Goal: Task Accomplishment & Management: Manage account settings

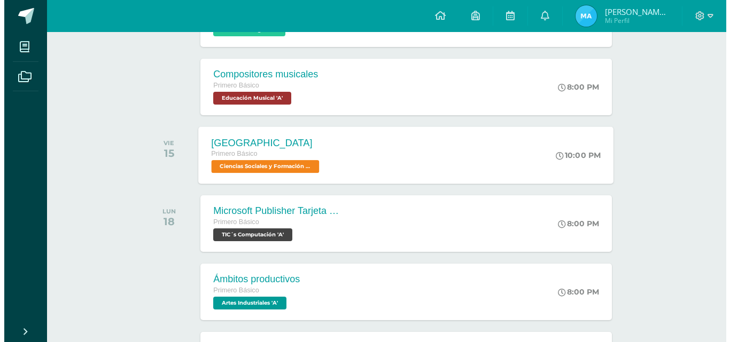
scroll to position [588, 0]
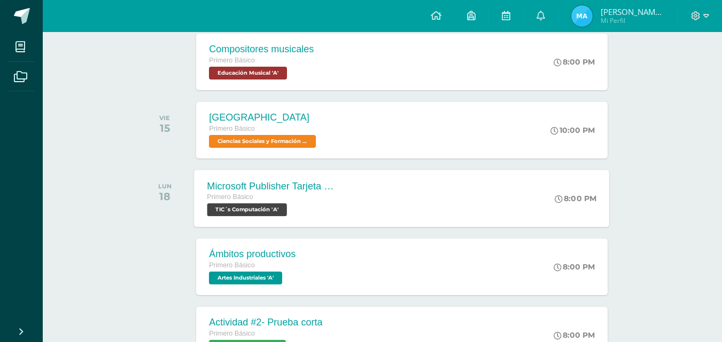
click at [263, 214] on span "TIC´s Computación 'A'" at bounding box center [247, 209] width 80 height 13
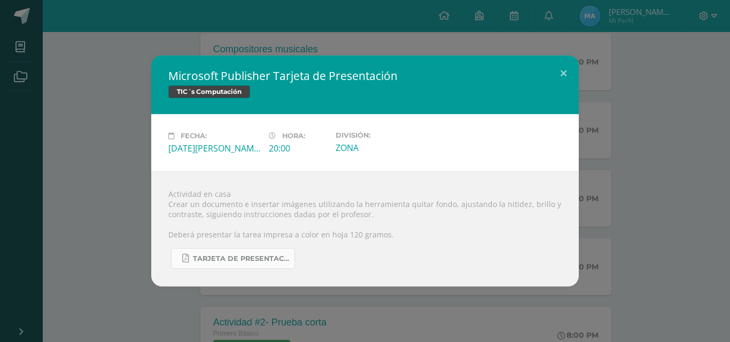
click at [252, 258] on span "TARJETA DE PRESENTACIÓN PRIMERO BÁSICO.pdf" at bounding box center [241, 259] width 96 height 9
click at [568, 72] on button at bounding box center [563, 74] width 30 height 36
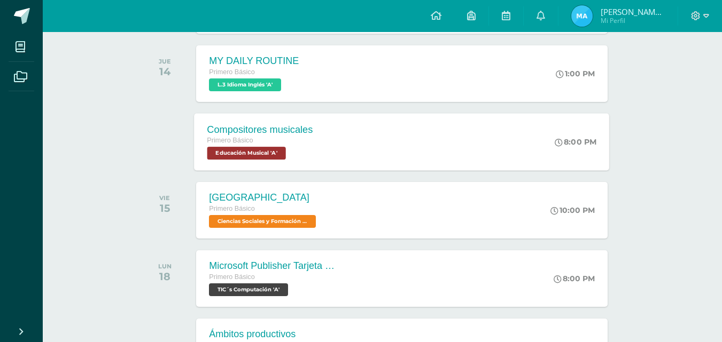
scroll to position [534, 0]
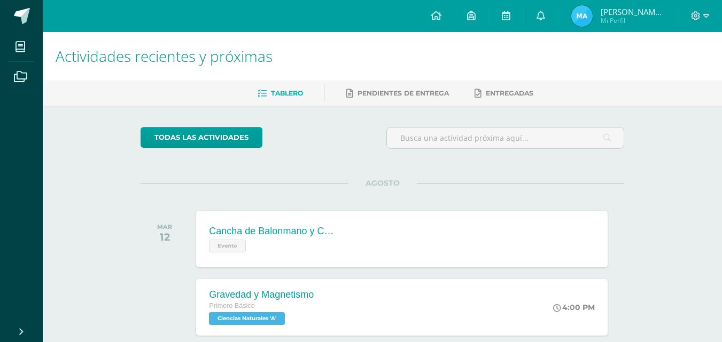
click at [598, 13] on span "Miguel Angel Antonio Sebastian Mi Perfil" at bounding box center [618, 15] width 98 height 21
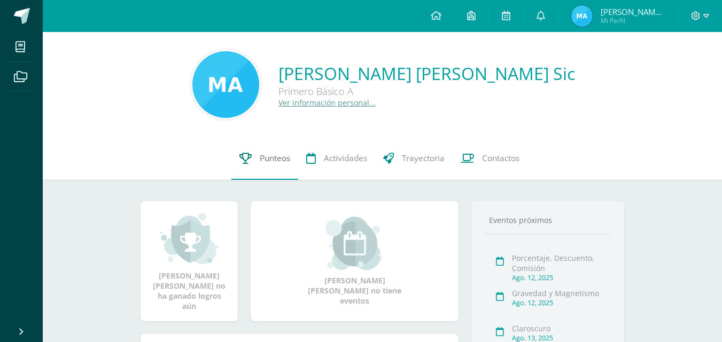
click at [280, 167] on link "Punteos" at bounding box center [264, 158] width 67 height 43
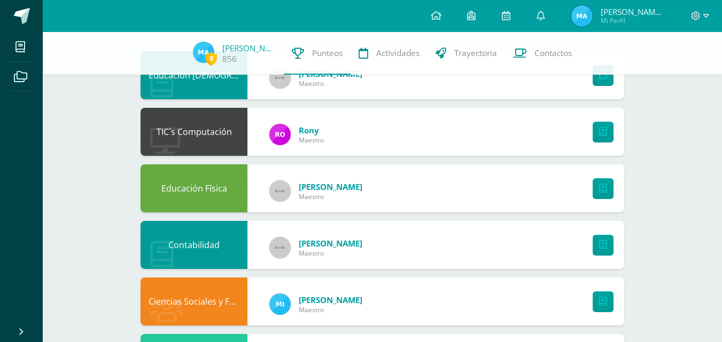
scroll to position [107, 0]
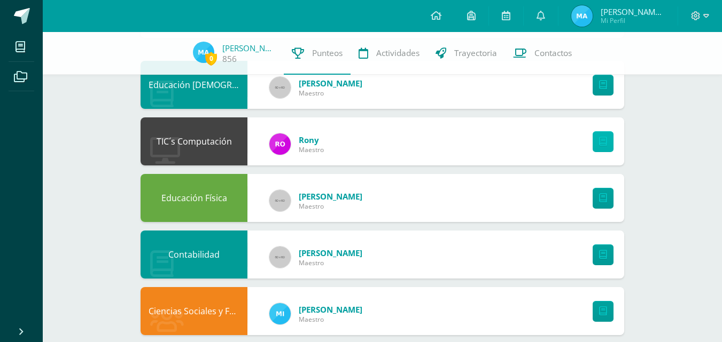
click at [610, 143] on link at bounding box center [602, 141] width 21 height 21
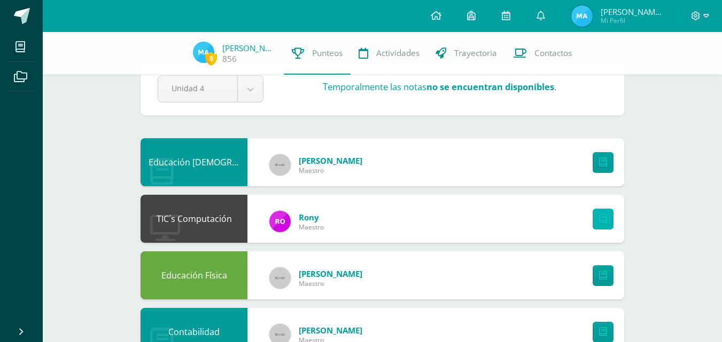
scroll to position [0, 0]
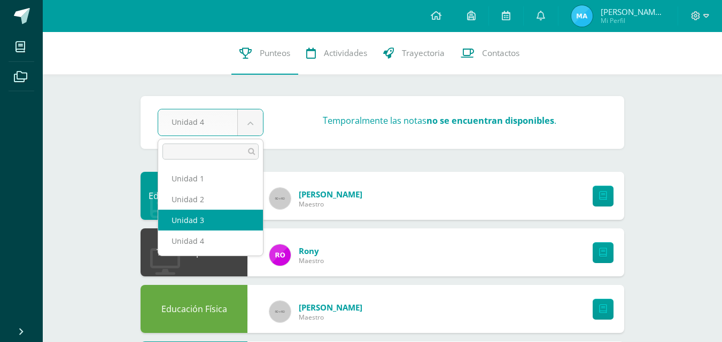
select select "Unidad 3"
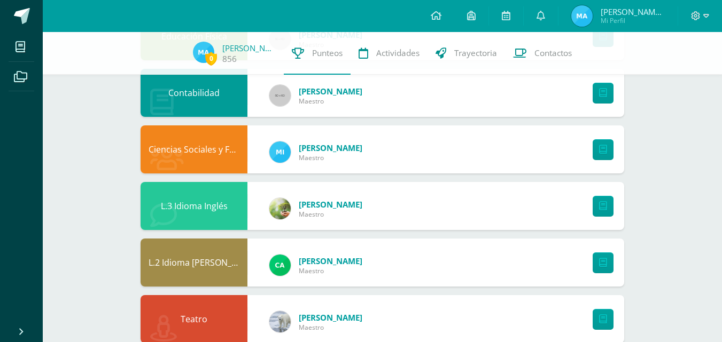
scroll to position [267, 0]
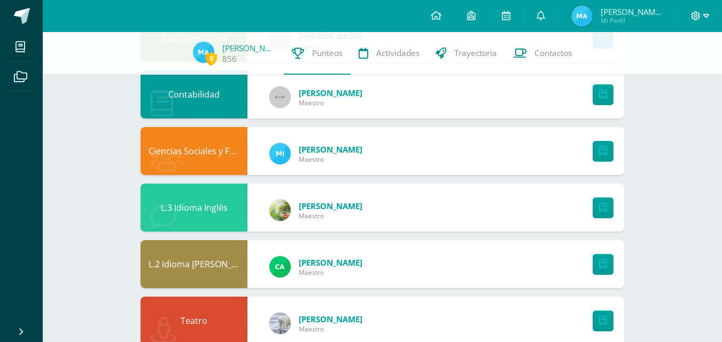
click at [701, 13] on span at bounding box center [700, 16] width 18 height 12
click at [674, 57] on span "Configuración" at bounding box center [673, 57] width 50 height 10
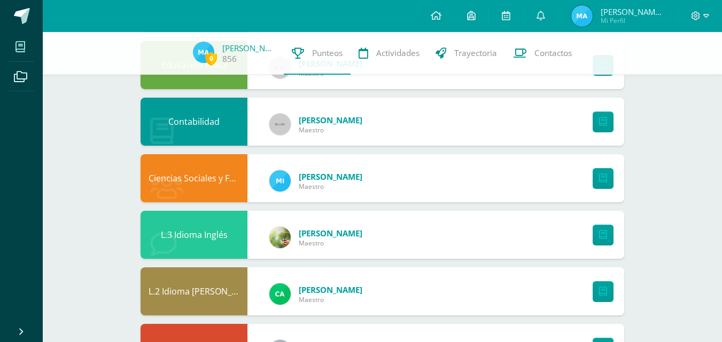
scroll to position [214, 0]
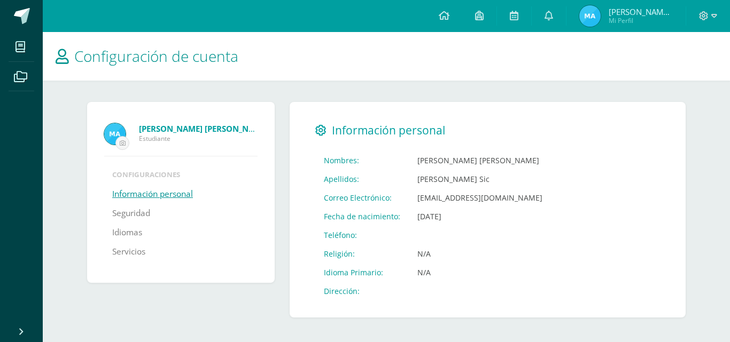
click at [159, 195] on link "Información personal" at bounding box center [152, 194] width 81 height 19
click at [141, 217] on link "Seguridad" at bounding box center [131, 213] width 38 height 19
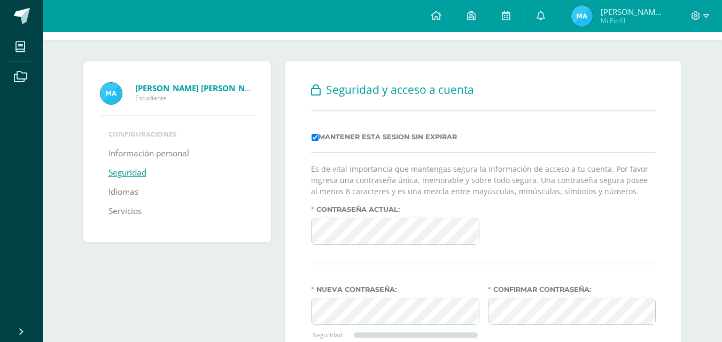
scroll to position [107, 0]
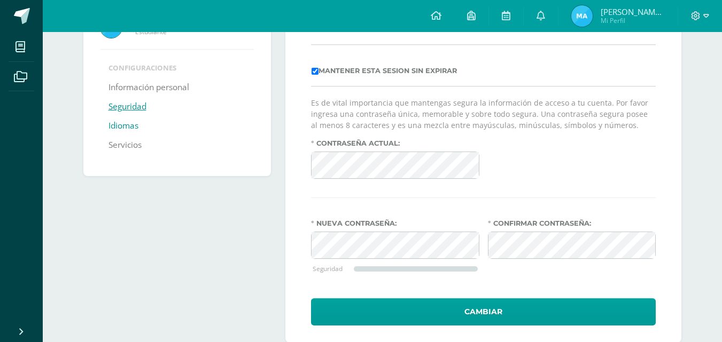
click at [121, 126] on link "Idiomas" at bounding box center [123, 125] width 30 height 19
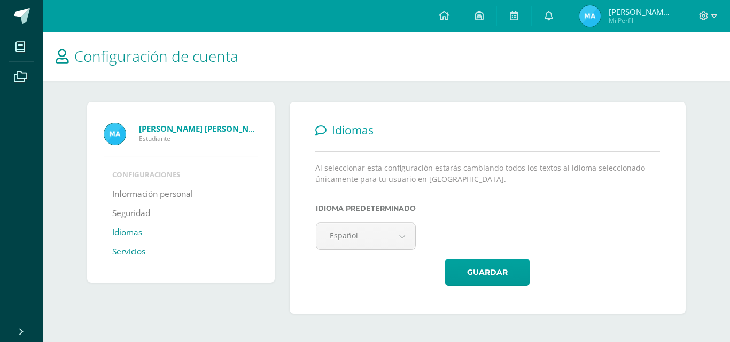
click at [130, 255] on link "Servicios" at bounding box center [128, 251] width 33 height 19
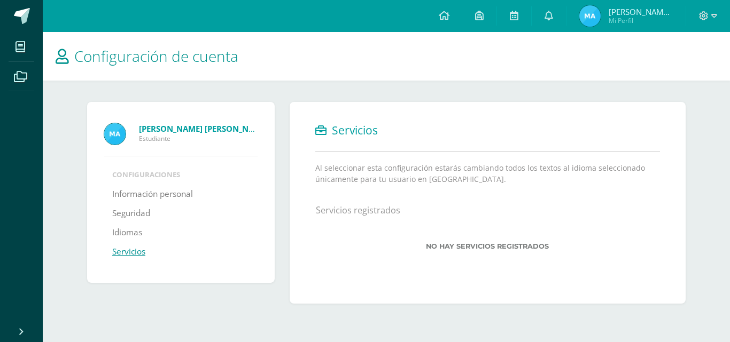
click at [110, 135] on img at bounding box center [114, 133] width 21 height 21
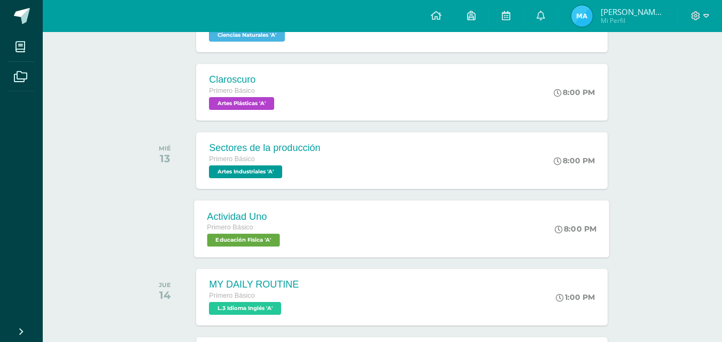
scroll to position [320, 0]
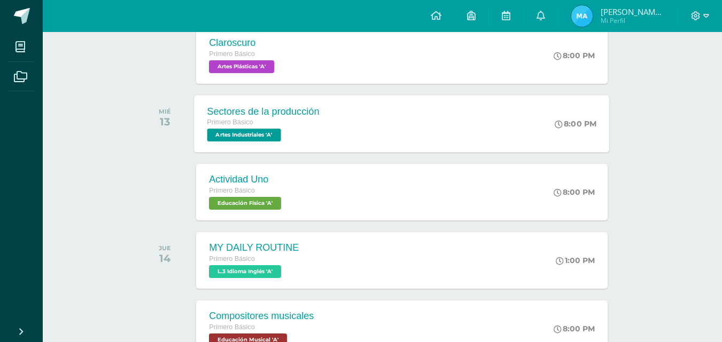
click at [249, 141] on span "Artes Industriales 'A'" at bounding box center [244, 135] width 74 height 13
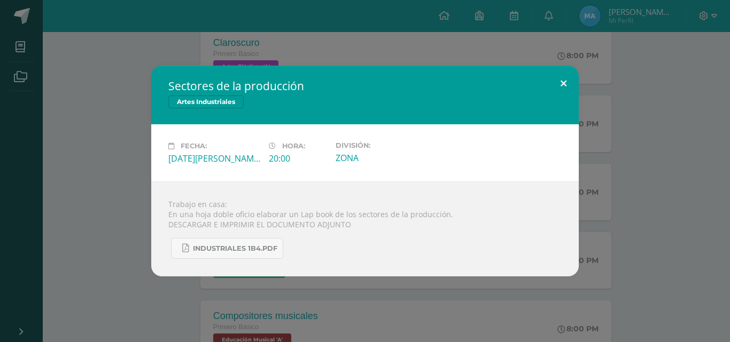
click at [562, 85] on button at bounding box center [563, 84] width 30 height 36
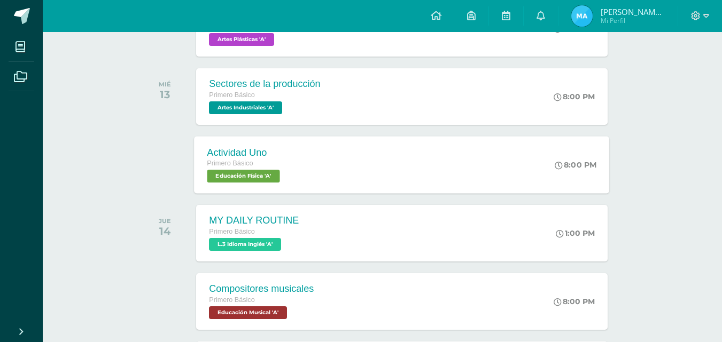
scroll to position [374, 0]
